Goal: Task Accomplishment & Management: Manage account settings

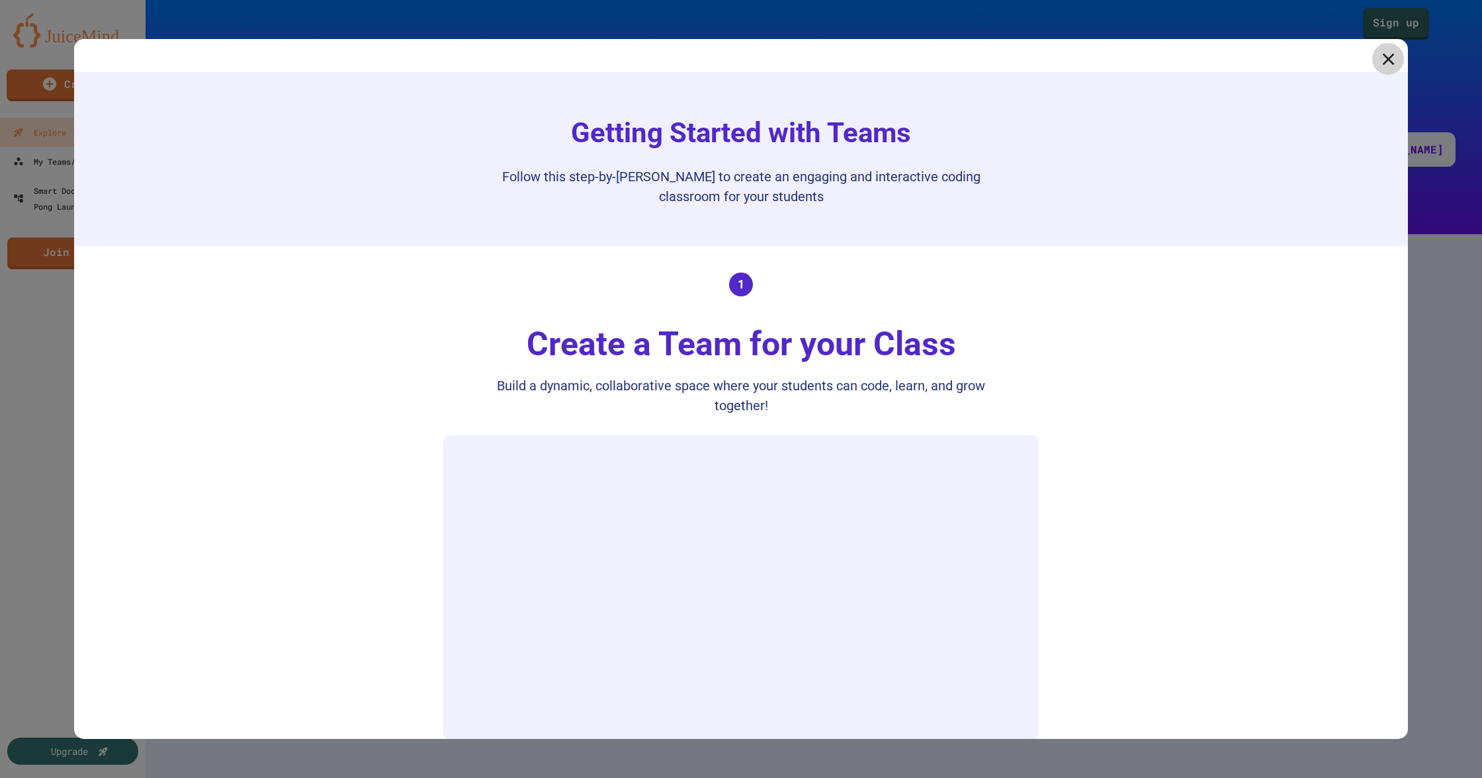
click at [1372, 60] on link at bounding box center [1388, 59] width 32 height 32
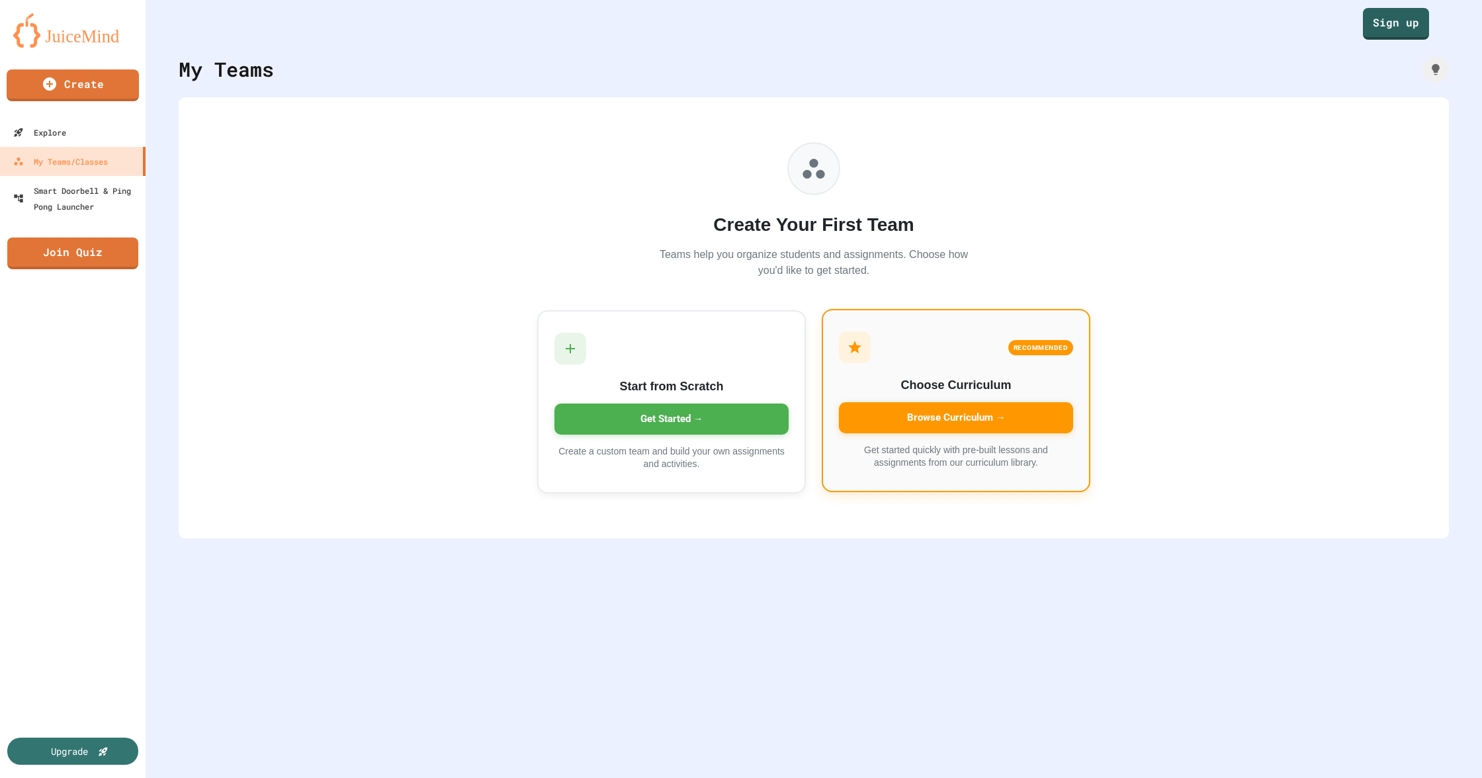
click at [973, 423] on div "Browse Curriculum →" at bounding box center [956, 417] width 234 height 31
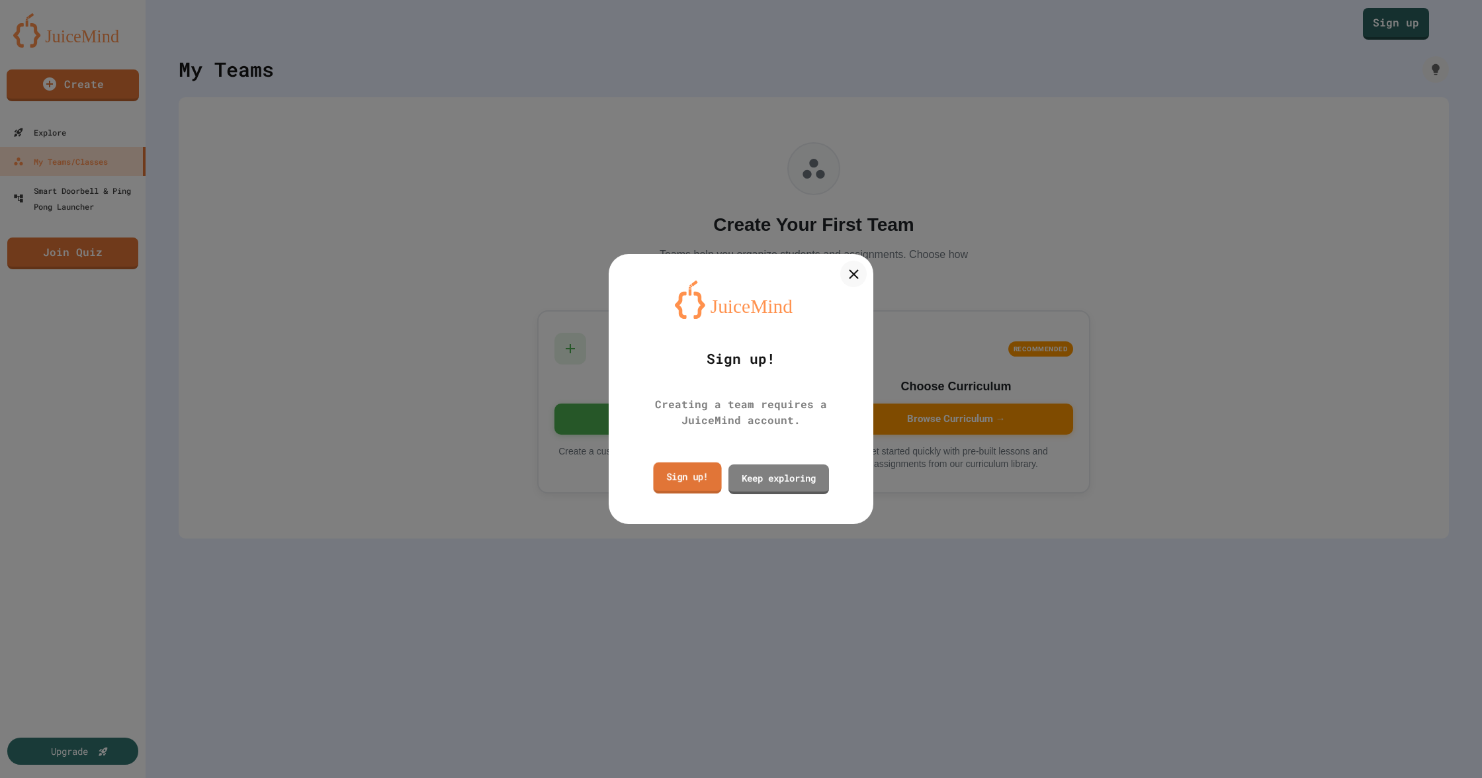
click at [688, 484] on link "Sign up!" at bounding box center [687, 477] width 68 height 31
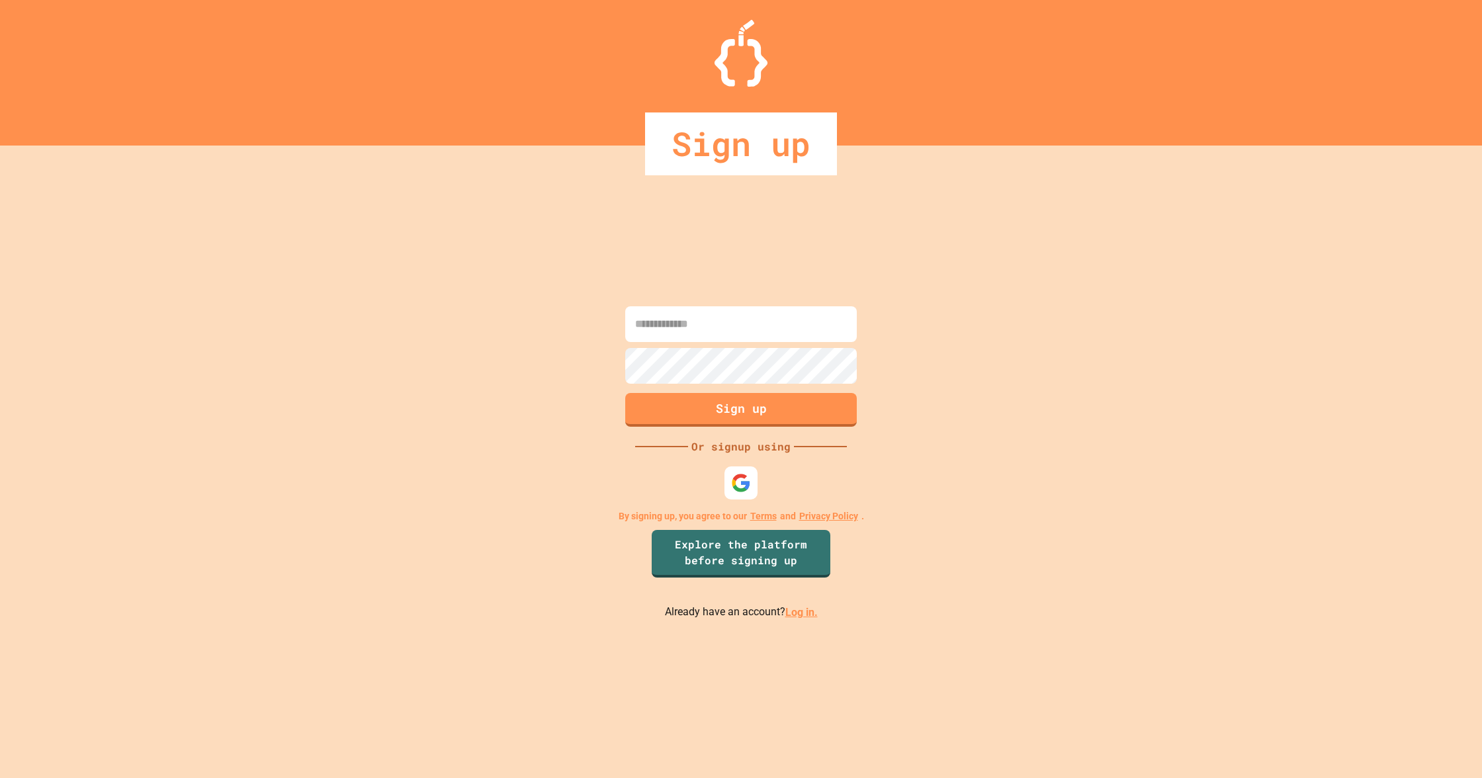
click at [651, 320] on input at bounding box center [741, 324] width 232 height 36
type input "**********"
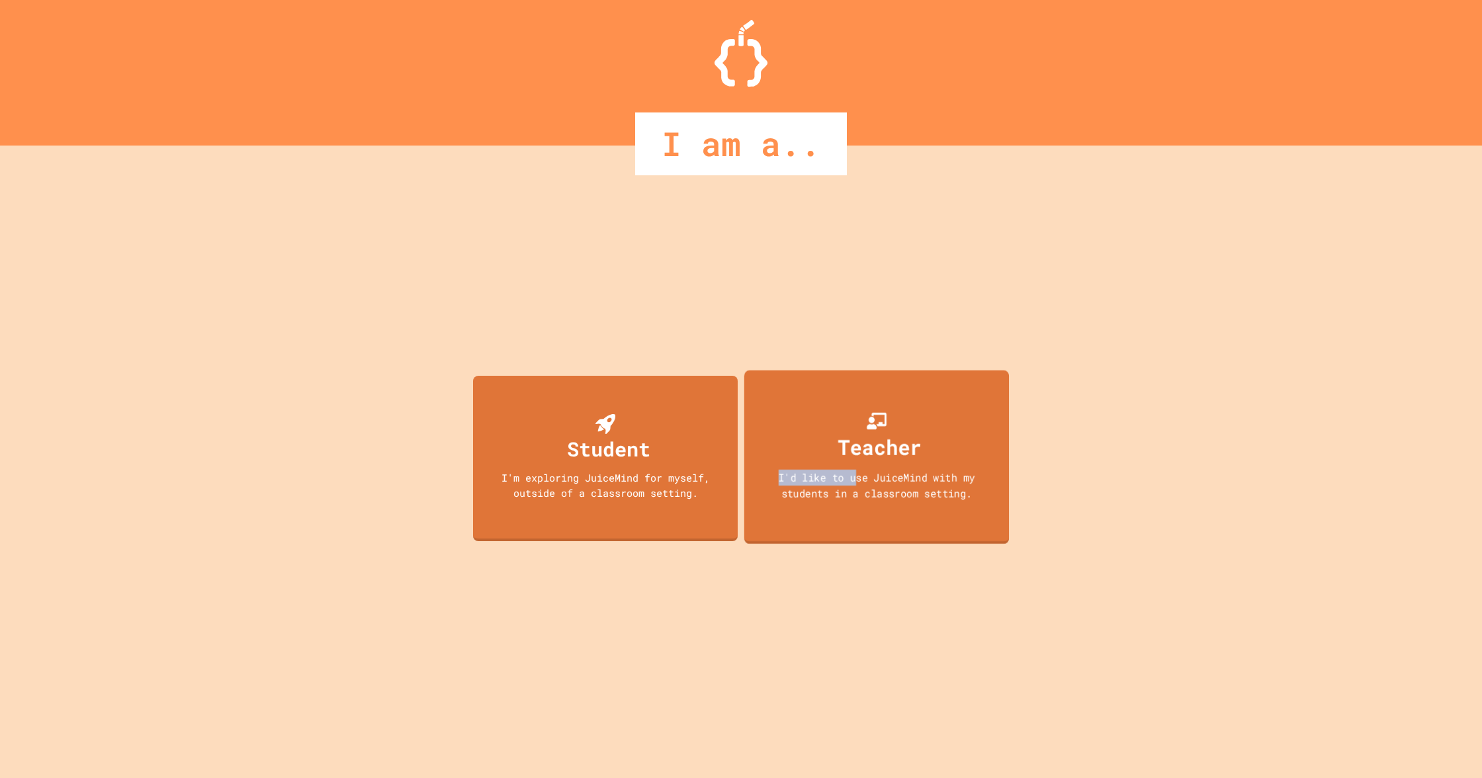
click at [854, 470] on div "I'd like to use JuiceMind with my students in a classroom setting." at bounding box center [877, 485] width 238 height 31
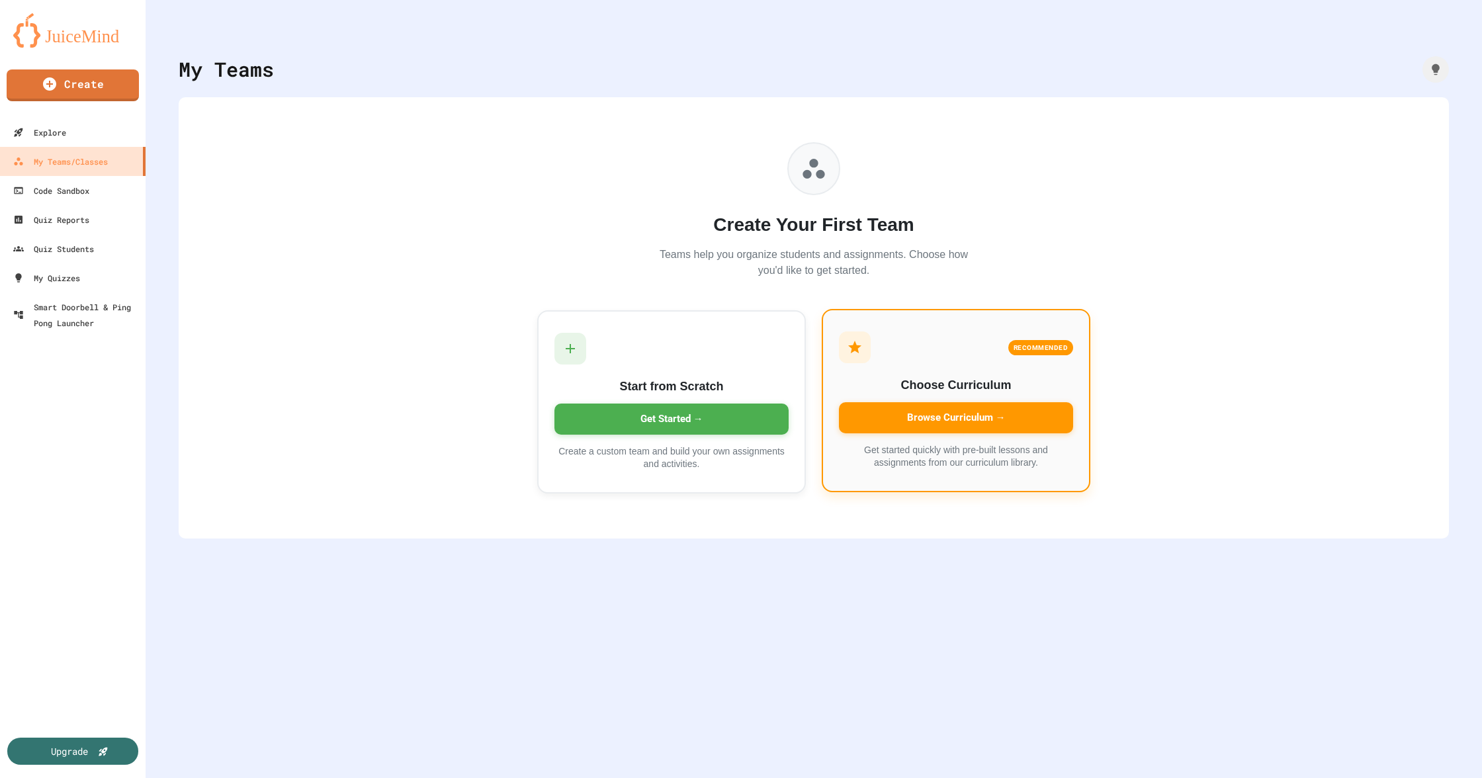
click at [917, 420] on div "Browse Curriculum →" at bounding box center [956, 417] width 234 height 31
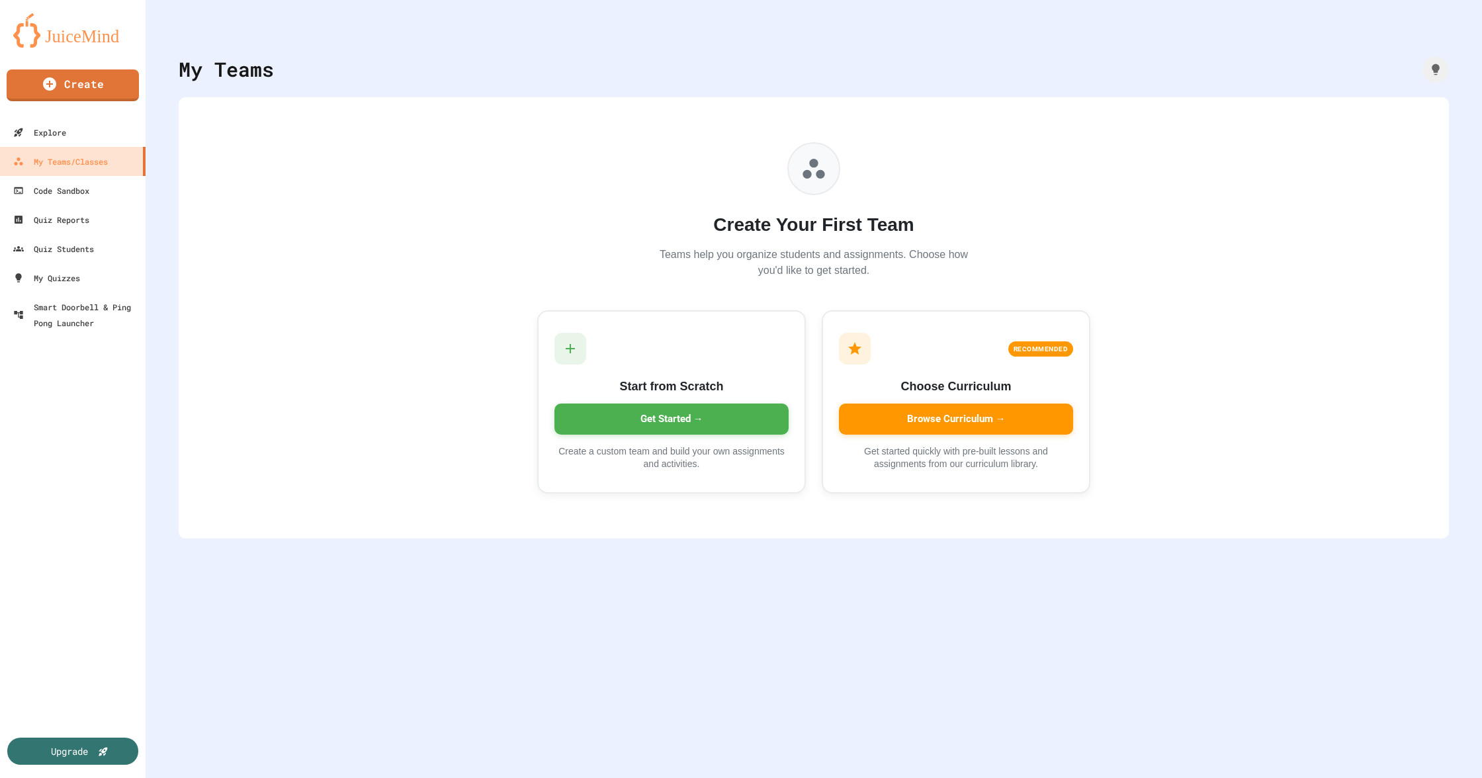
drag, startPoint x: 740, startPoint y: 433, endPoint x: 772, endPoint y: 488, distance: 63.4
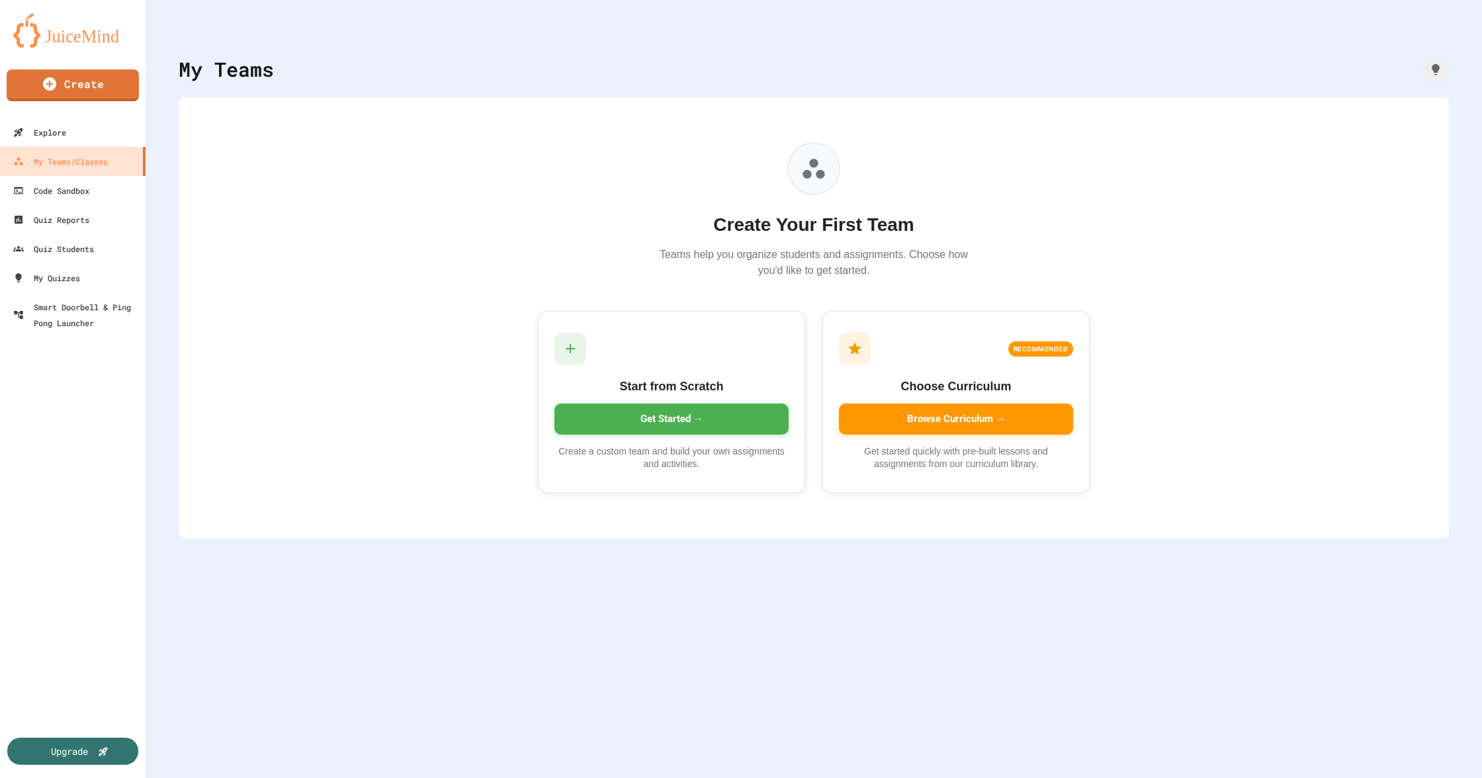
type input "**********"
drag, startPoint x: 818, startPoint y: 469, endPoint x: 814, endPoint y: 459, distance: 11.0
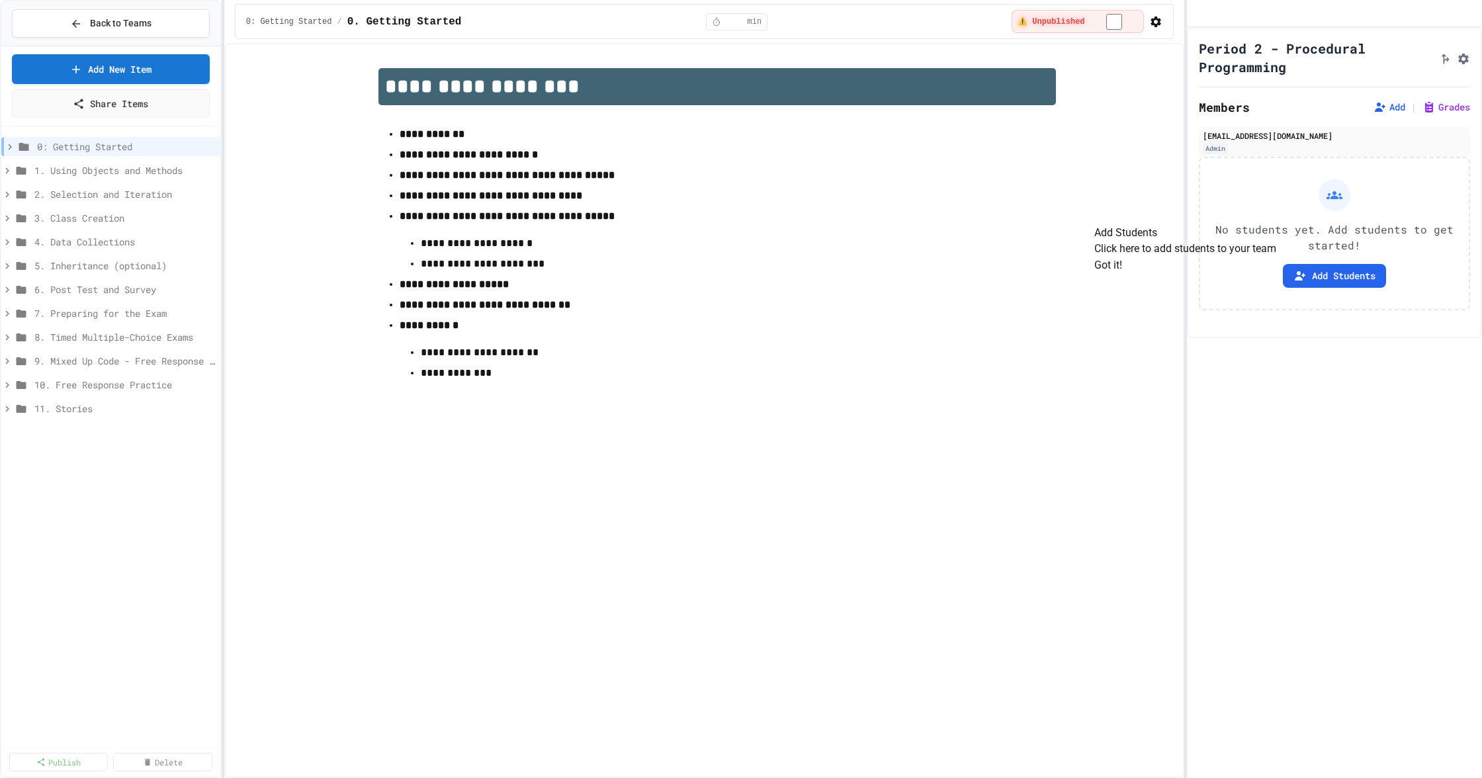
click at [1122, 273] on button "Got it!" at bounding box center [1108, 265] width 28 height 16
click at [1288, 288] on button "Add Students" at bounding box center [1334, 276] width 103 height 24
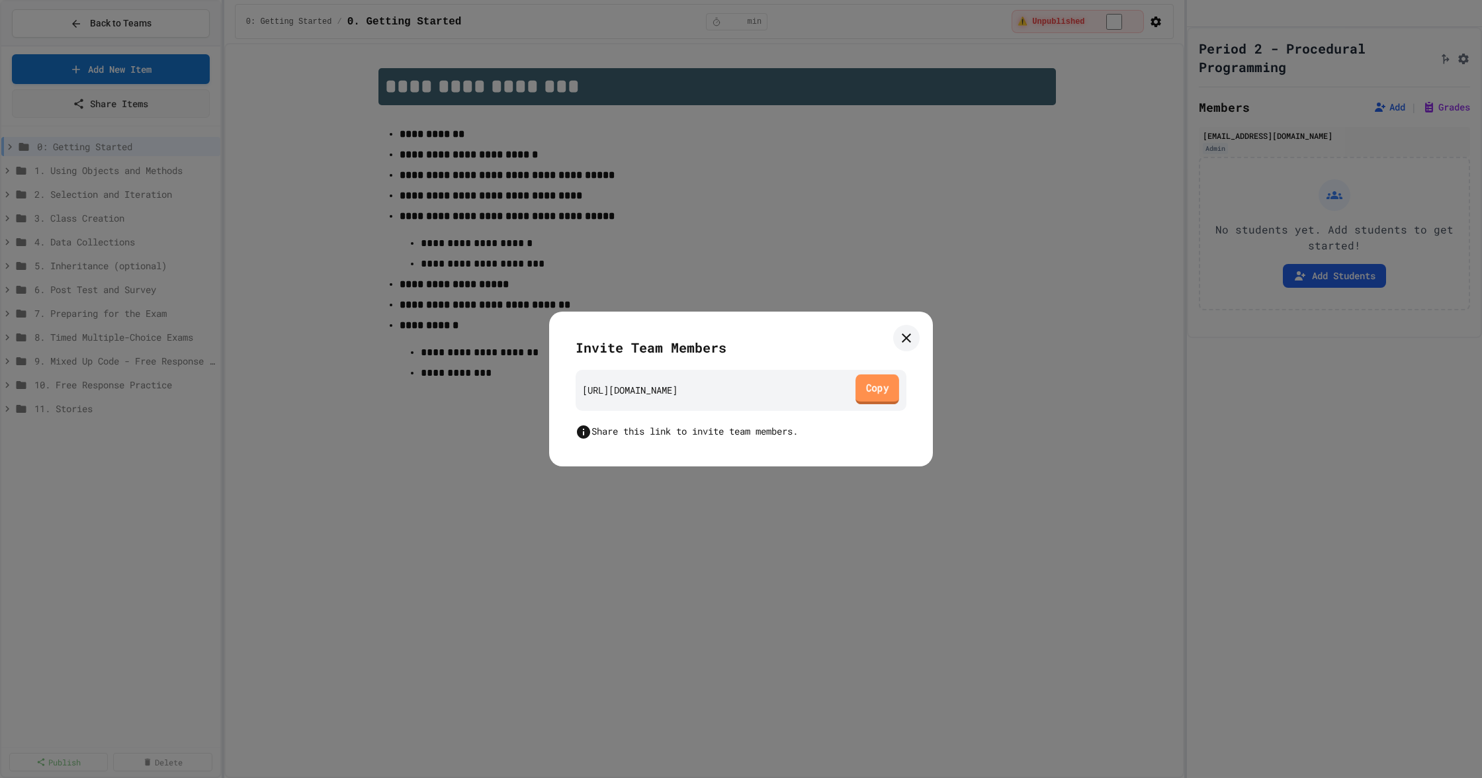
click at [876, 402] on link "Copy" at bounding box center [878, 390] width 44 height 30
